Goal: Check status: Check status

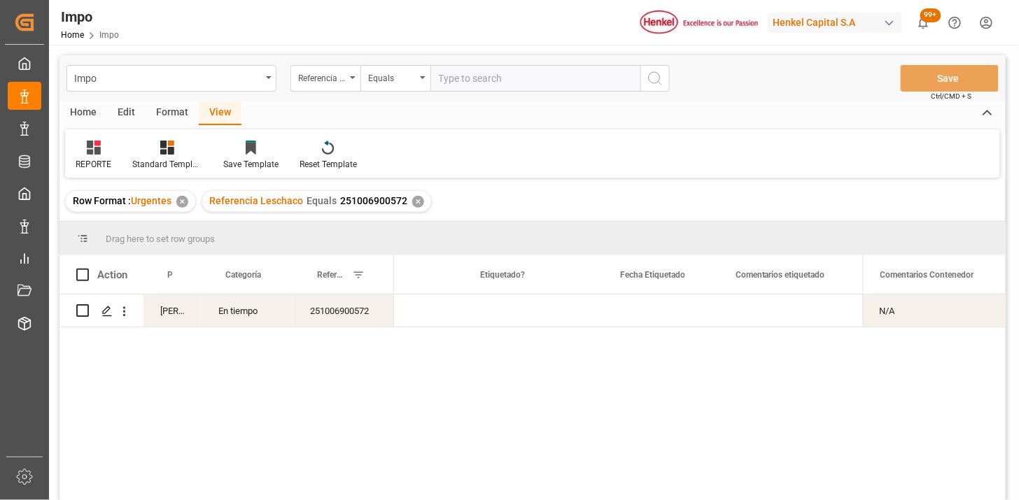
scroll to position [0, 1797]
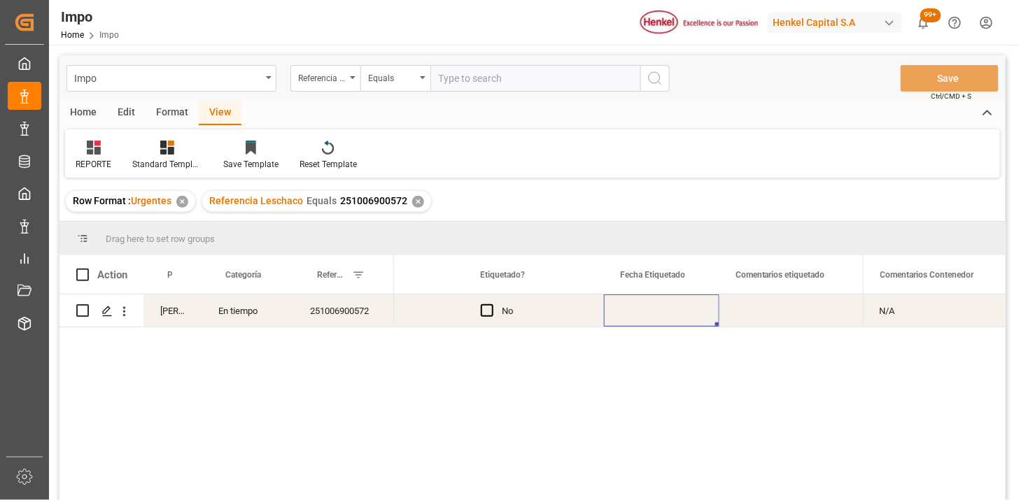
click at [656, 319] on div "Press SPACE to select this row." at bounding box center [661, 311] width 115 height 32
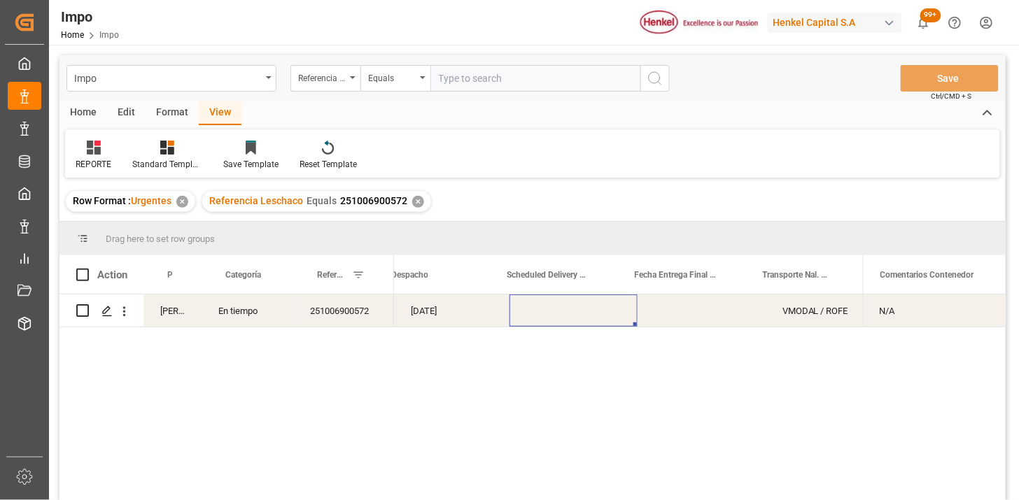
scroll to position [0, 2262]
click at [572, 316] on div "Press SPACE to select this row." at bounding box center [573, 311] width 128 height 32
click at [452, 311] on div "[DATE]" at bounding box center [451, 311] width 115 height 32
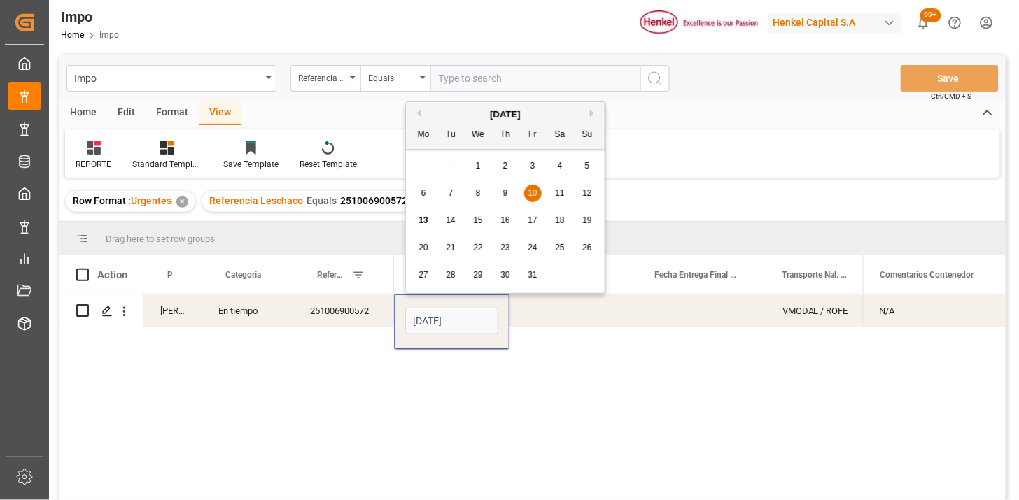
click at [452, 311] on input "[DATE]" at bounding box center [451, 321] width 93 height 27
click at [467, 332] on input "[DATE]" at bounding box center [451, 321] width 93 height 27
type input "[DATE]"
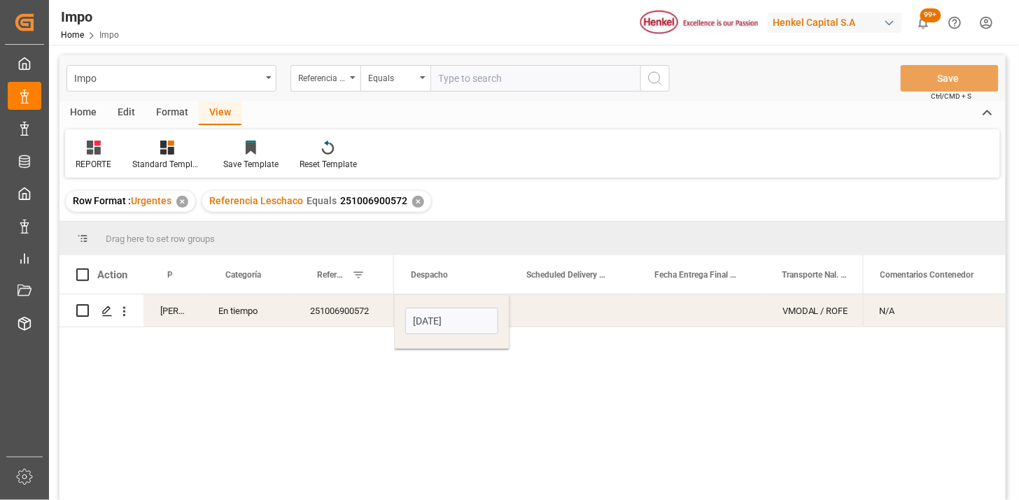
click at [943, 316] on div "N/A" at bounding box center [934, 311] width 143 height 32
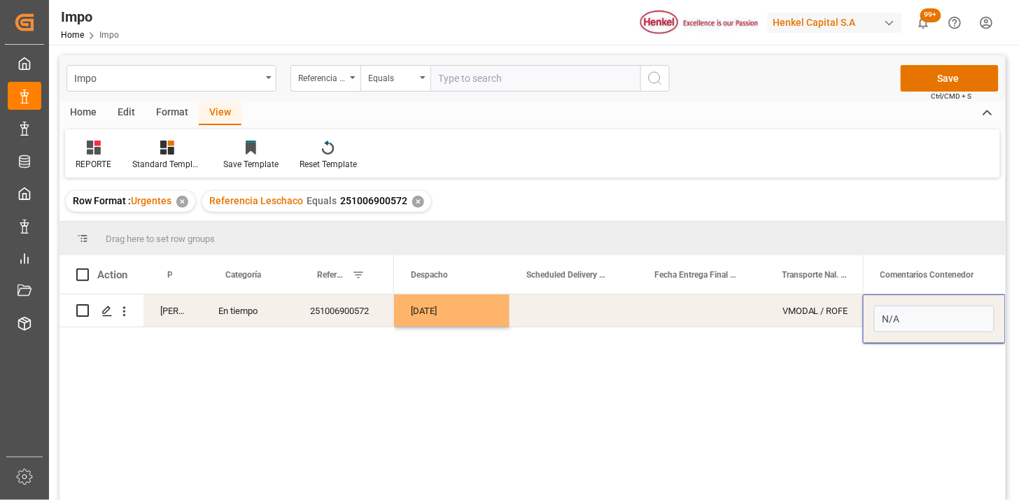
click at [726, 320] on div "Press SPACE to select this row." at bounding box center [702, 311] width 128 height 32
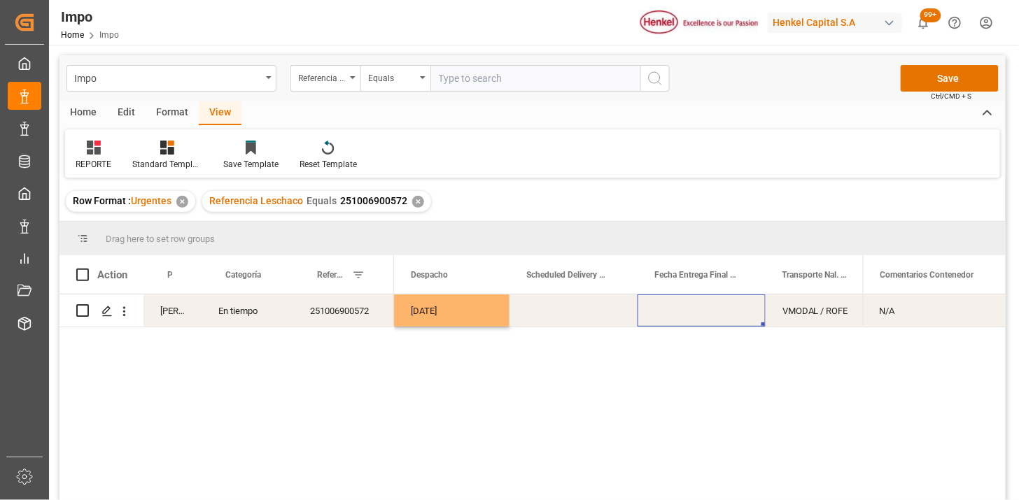
click at [710, 309] on div "Press SPACE to select this row." at bounding box center [702, 311] width 128 height 32
click at [964, 316] on div "N/A" at bounding box center [934, 311] width 143 height 32
click at [943, 305] on div "N/A" at bounding box center [934, 311] width 143 height 32
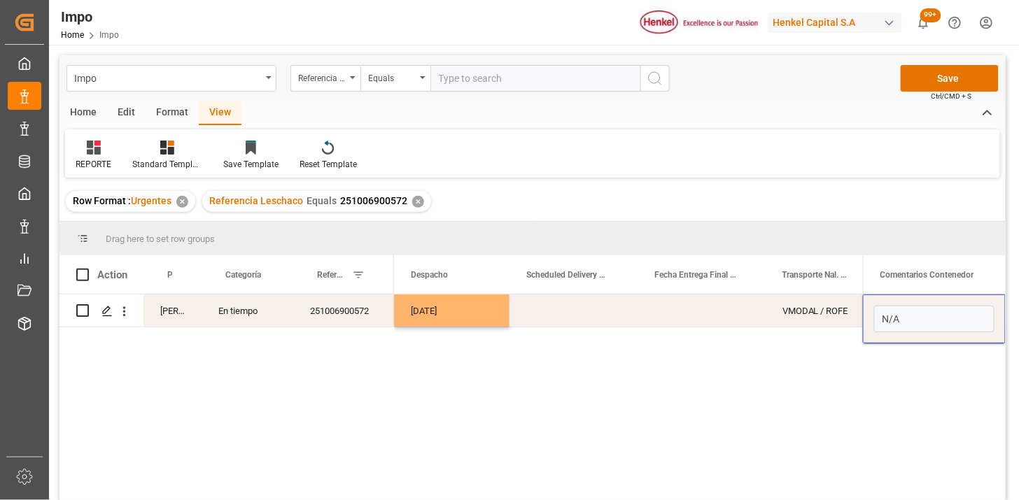
click at [943, 306] on input "N/A" at bounding box center [934, 319] width 120 height 27
click at [966, 323] on input "SE REPROGRAMA DESPACHO POR SATURACIÓN EN PUERTO, SE GENERA" at bounding box center [934, 319] width 120 height 27
type input "SE REPROGRAMA DESPACHO POR SATURACIÓN EN PUERTO, SE GENERA FLETE EN FALSO Y REP…"
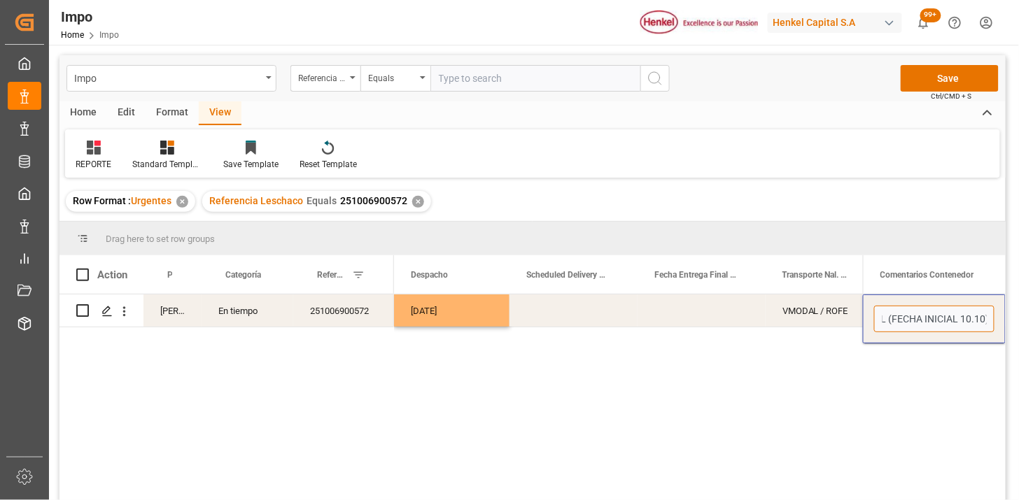
scroll to position [0, 571]
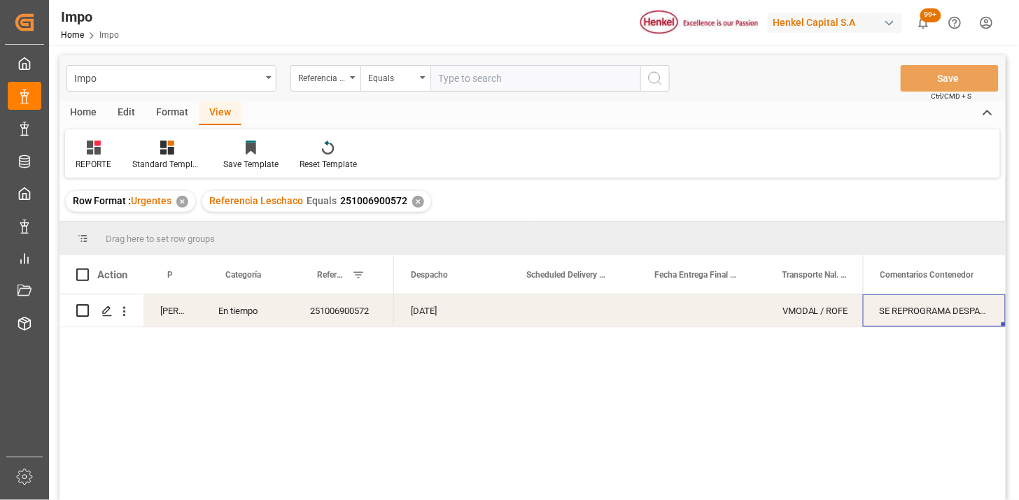
click at [506, 75] on input "text" at bounding box center [535, 78] width 210 height 27
paste input "251006900150"
type input "251006900150"
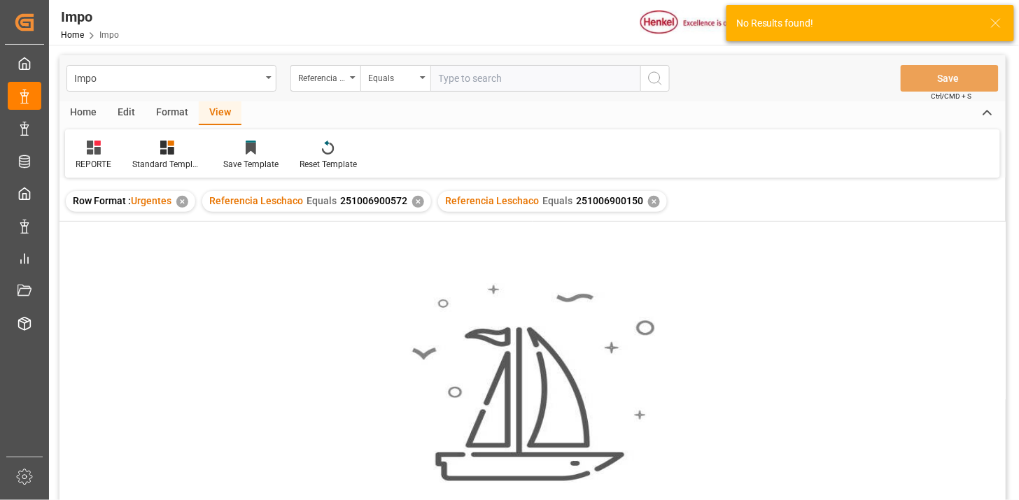
click at [416, 204] on div "✕" at bounding box center [418, 202] width 12 height 12
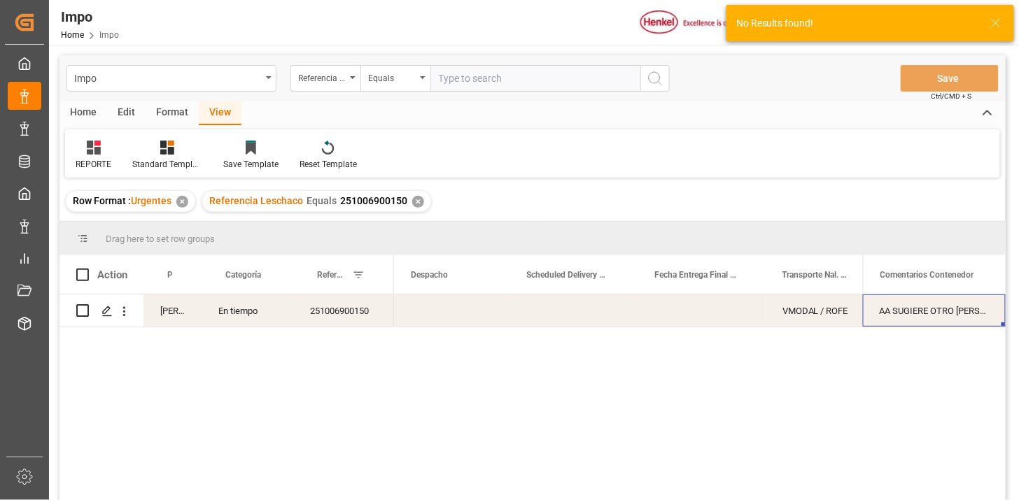
click at [477, 331] on div "VMODAL / ROFE FERROCARRIL" at bounding box center [628, 402] width 469 height 215
click at [441, 313] on div "Press SPACE to select this row." at bounding box center [451, 311] width 115 height 32
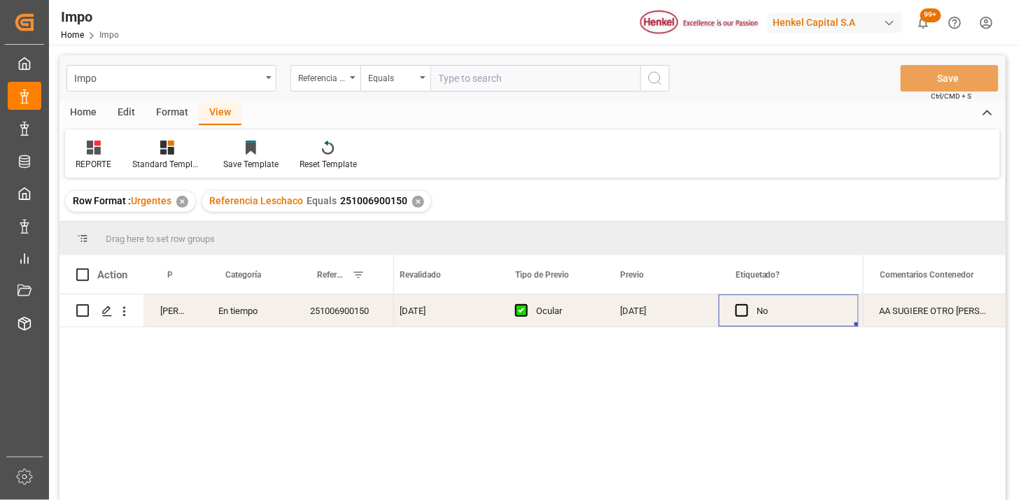
scroll to position [0, 1542]
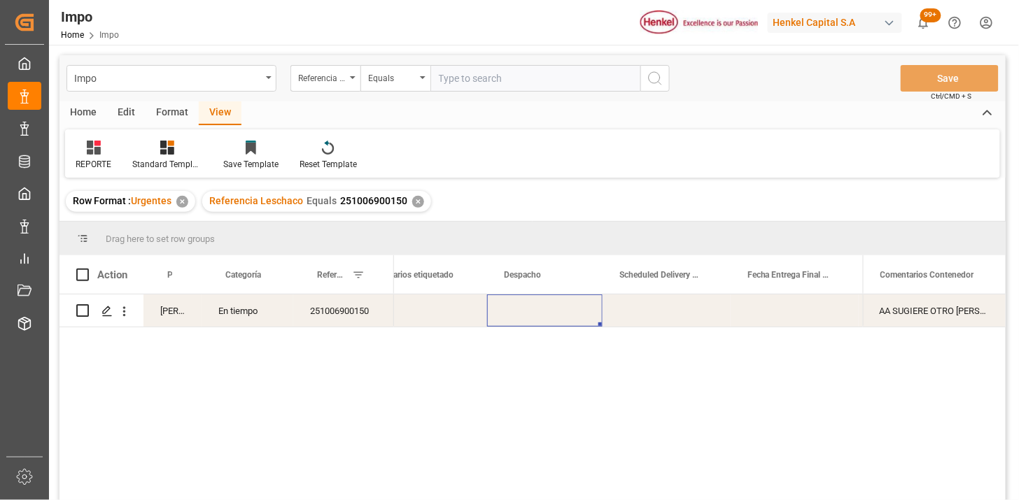
click at [516, 311] on div "Press SPACE to select this row." at bounding box center [544, 311] width 115 height 32
click at [540, 323] on input "[DATE]" at bounding box center [544, 321] width 93 height 27
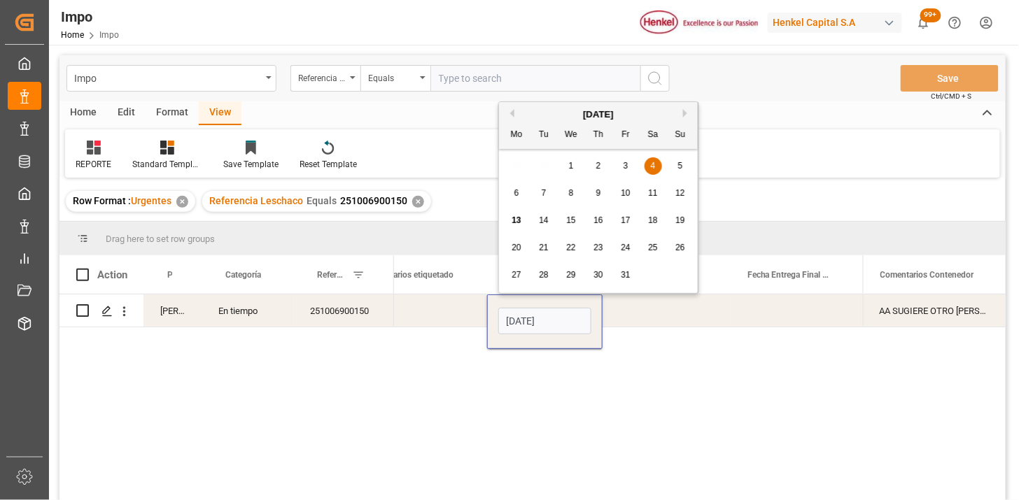
click at [540, 323] on input "[DATE]" at bounding box center [544, 321] width 93 height 27
type input "[DATE]"
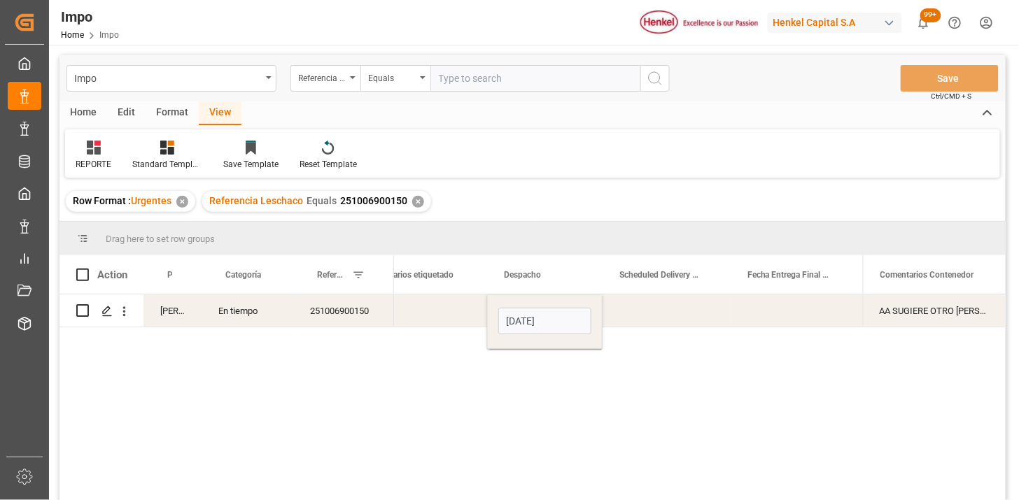
drag, startPoint x: 614, startPoint y: 326, endPoint x: 624, endPoint y: 320, distance: 12.2
click at [617, 325] on div "Press SPACE to select this row." at bounding box center [667, 311] width 128 height 32
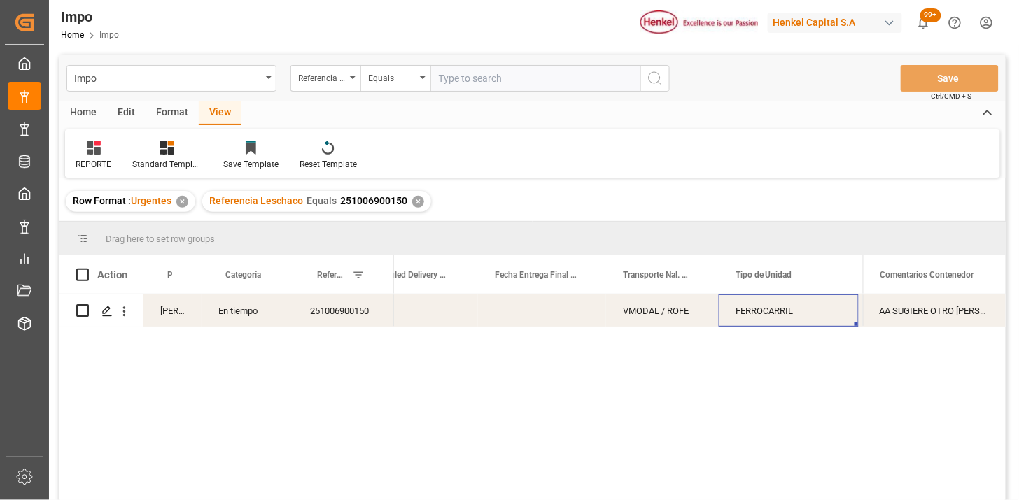
click at [591, 83] on input "text" at bounding box center [535, 78] width 210 height 27
paste input "251006900618"
type input "251006900618"
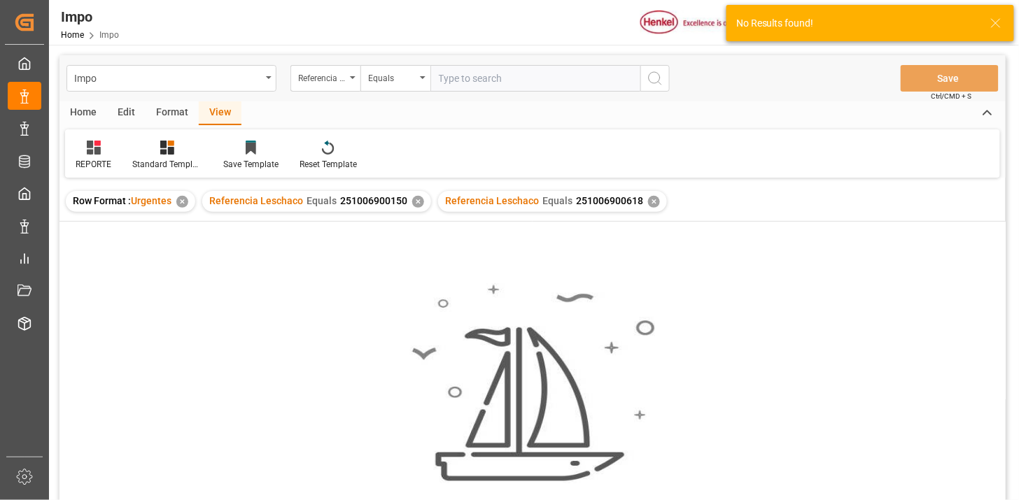
click at [412, 199] on div "✕" at bounding box center [418, 202] width 12 height 12
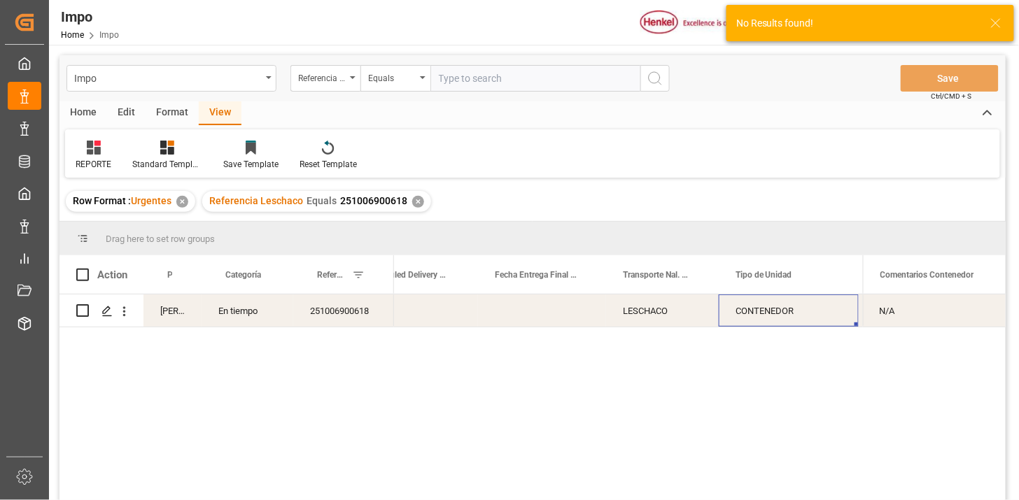
click at [558, 314] on div "Press SPACE to select this row." at bounding box center [542, 311] width 128 height 32
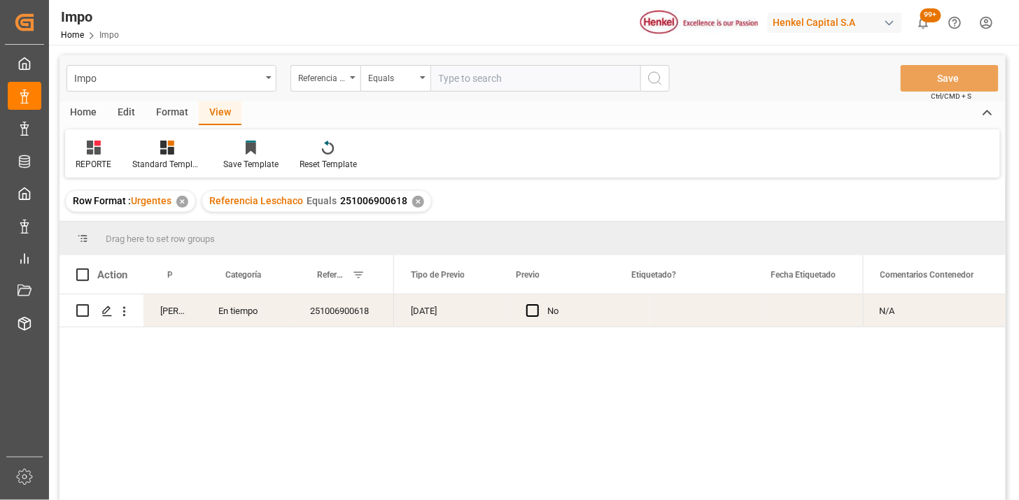
scroll to position [0, 1530]
click at [644, 310] on div "[DATE]" at bounding box center [672, 311] width 115 height 32
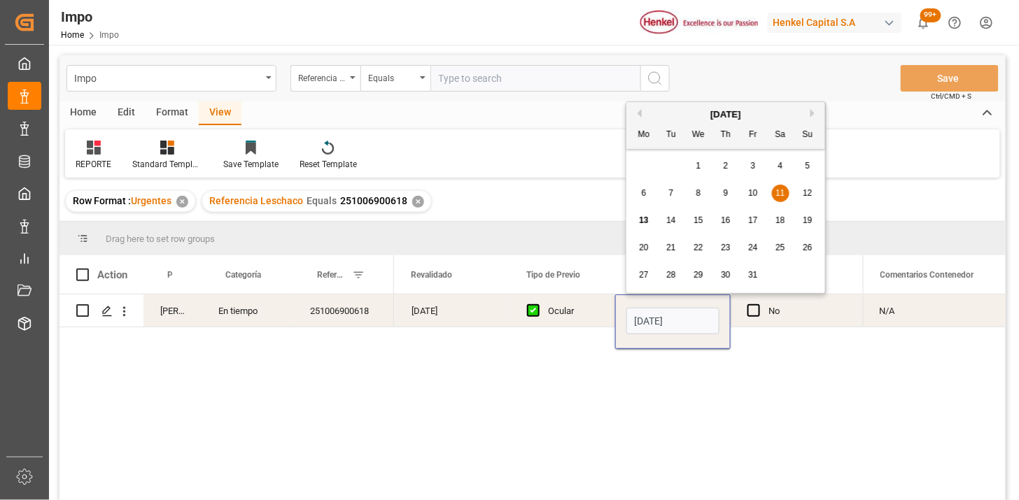
click at [644, 310] on input "[DATE]" at bounding box center [672, 321] width 93 height 27
type input "[DATE]"
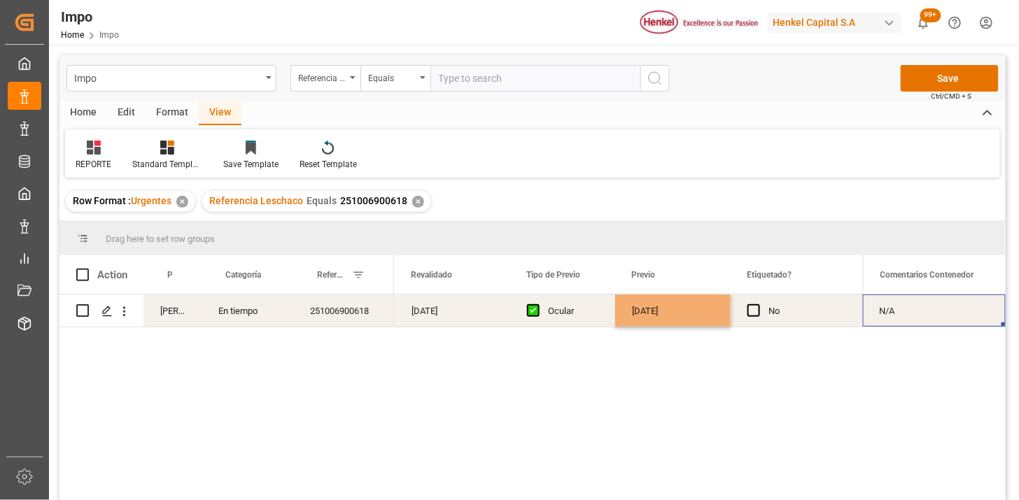
click at [911, 309] on div "N/A" at bounding box center [934, 311] width 143 height 32
click at [922, 315] on div "N/A" at bounding box center [934, 311] width 143 height 32
click at [922, 316] on div "N/A" at bounding box center [934, 311] width 143 height 32
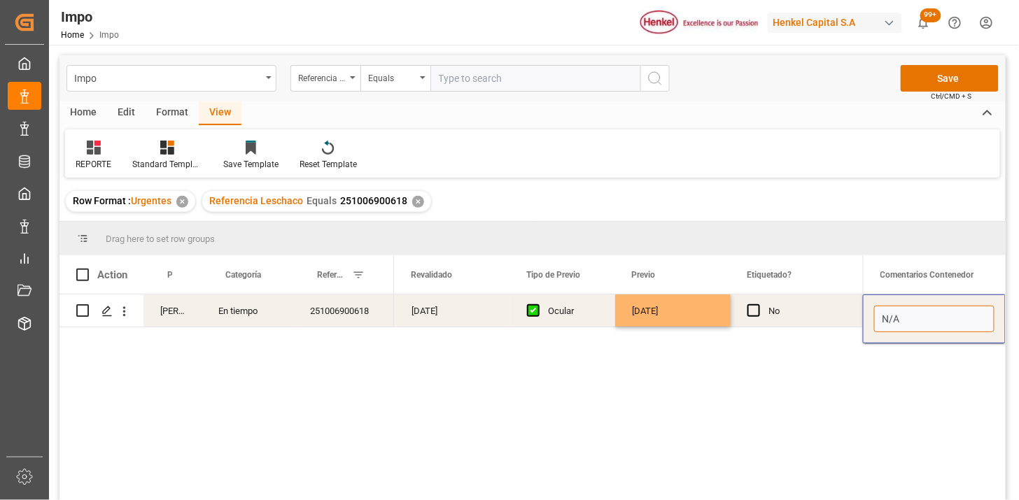
click at [922, 316] on input "N/A" at bounding box center [934, 319] width 120 height 27
type input "PREVIO REPROGRAMADO (FECHA INICIAL 11.10)"
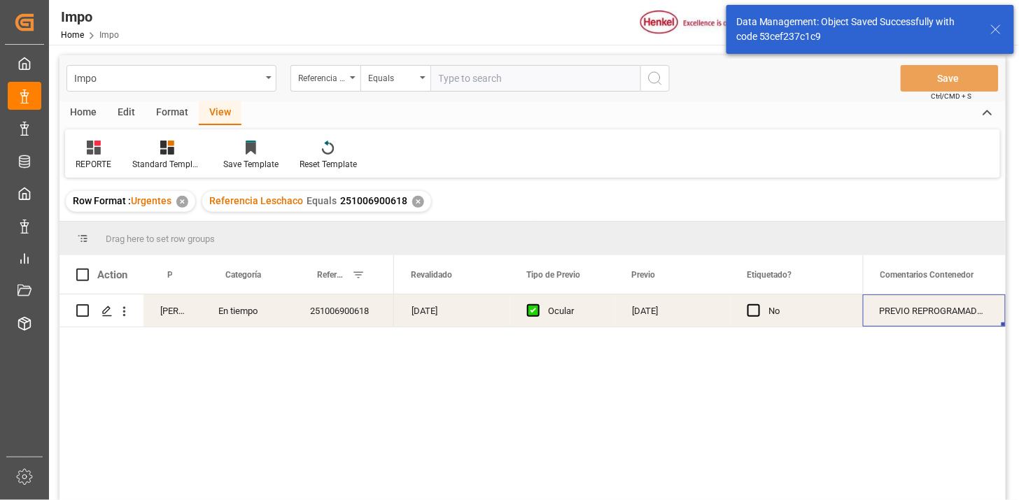
click at [460, 67] on input "text" at bounding box center [535, 78] width 210 height 27
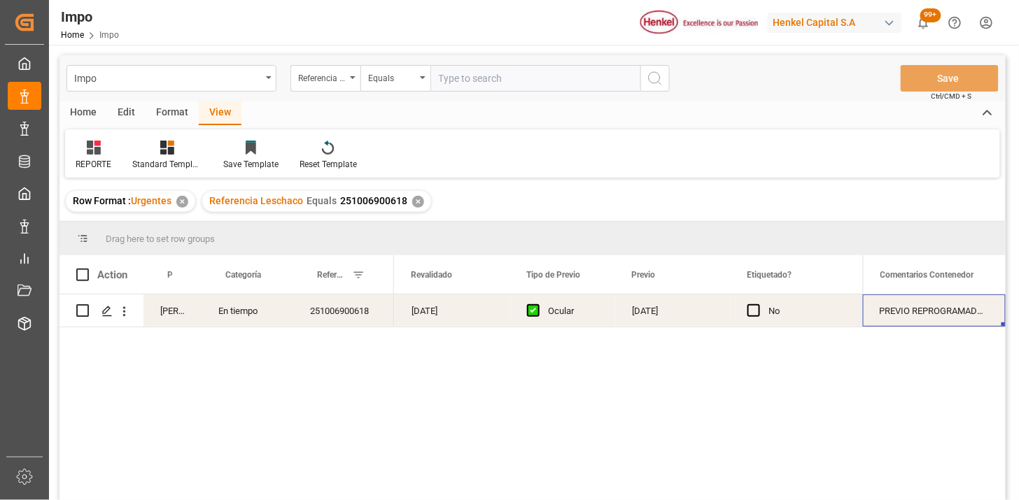
paste input "251006900729"
type input "251006900729"
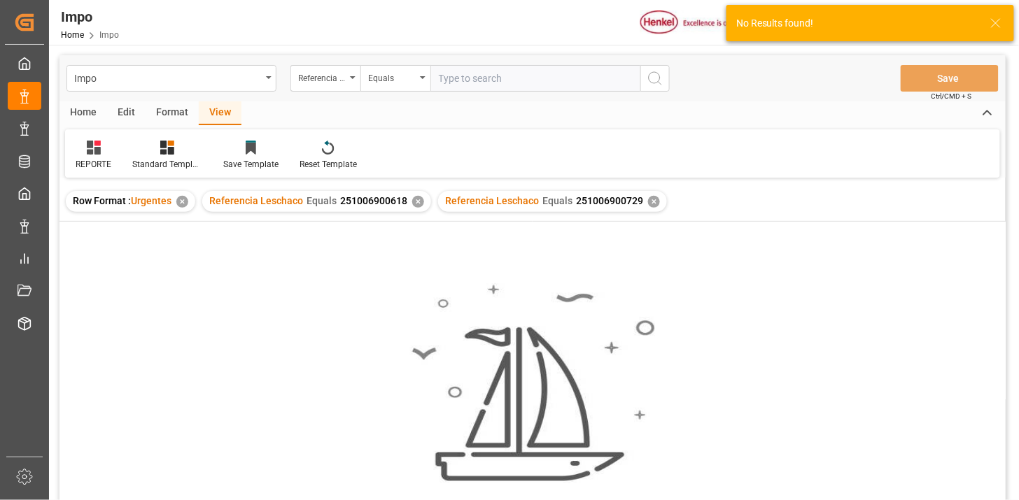
click at [412, 200] on div "✕" at bounding box center [418, 202] width 12 height 12
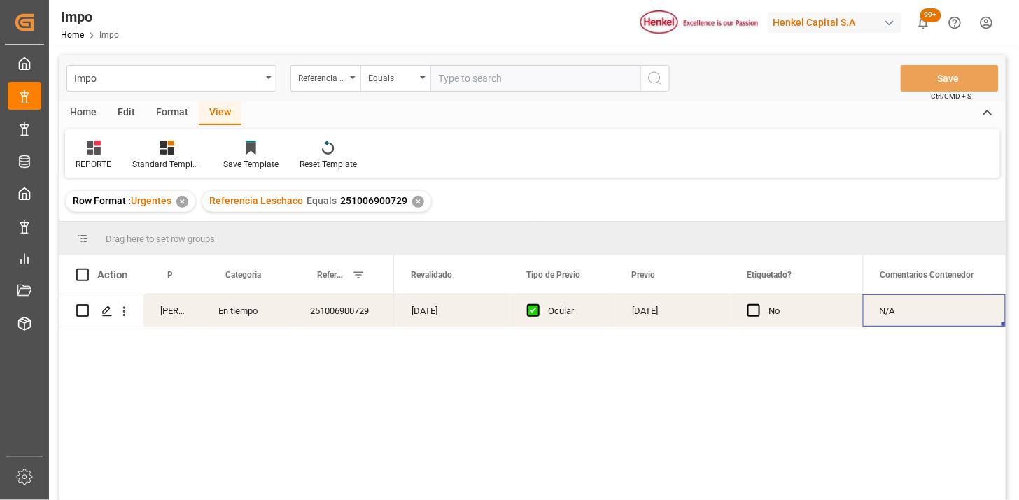
click at [575, 69] on input "text" at bounding box center [535, 78] width 210 height 27
paste input "251006900729"
type input "251006900729"
click at [416, 202] on div "✕" at bounding box center [418, 202] width 12 height 12
click at [660, 324] on div "[DATE]" at bounding box center [672, 311] width 115 height 32
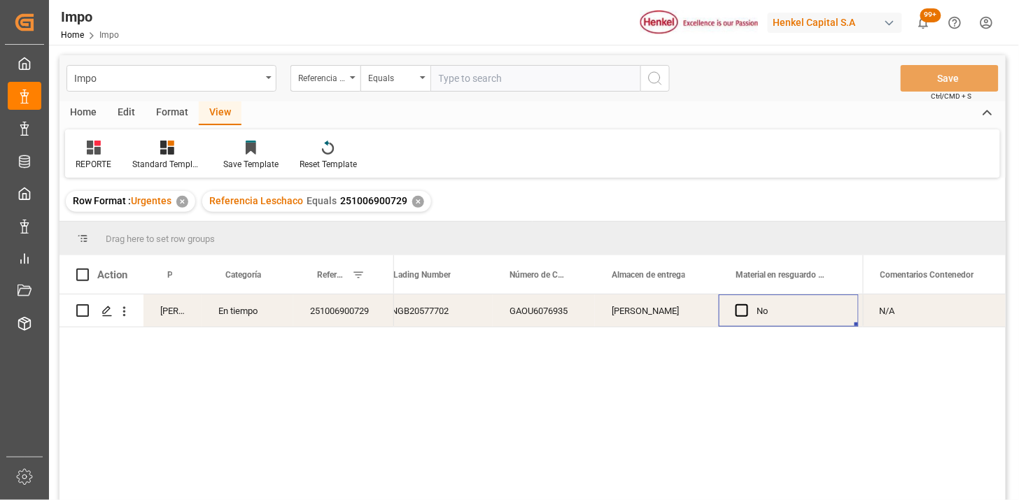
scroll to position [0, 541]
